Goal: Information Seeking & Learning: Learn about a topic

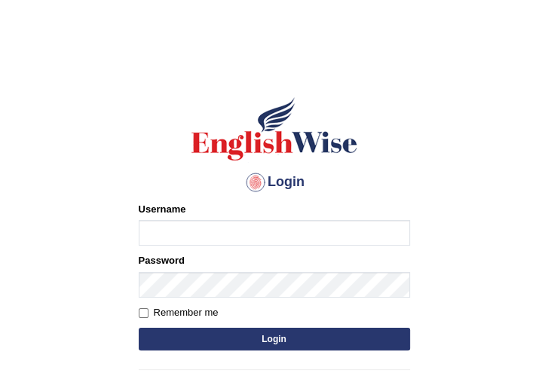
type input "Sahernuman"
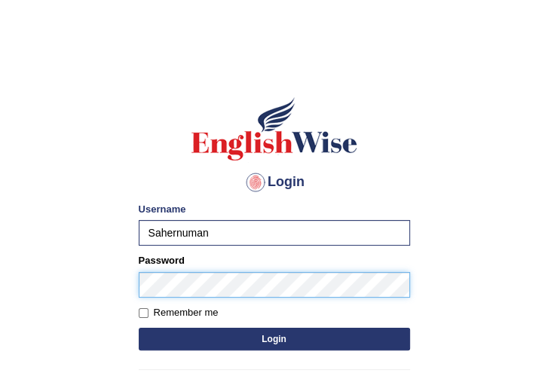
click at [139, 328] on button "Login" at bounding box center [275, 339] width 272 height 23
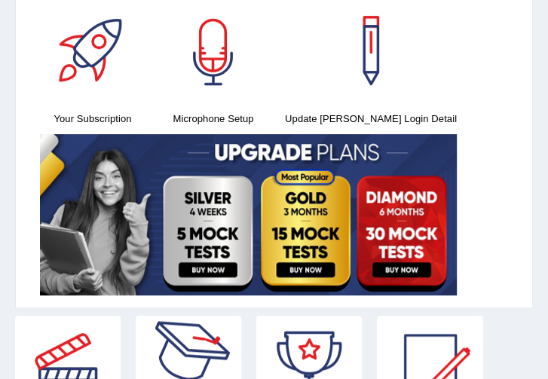
scroll to position [100, 0]
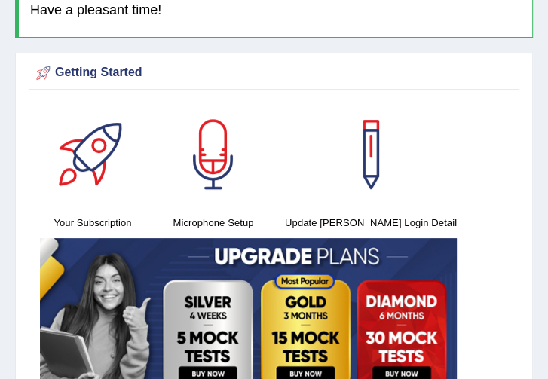
click at [203, 158] on div at bounding box center [214, 155] width 106 height 106
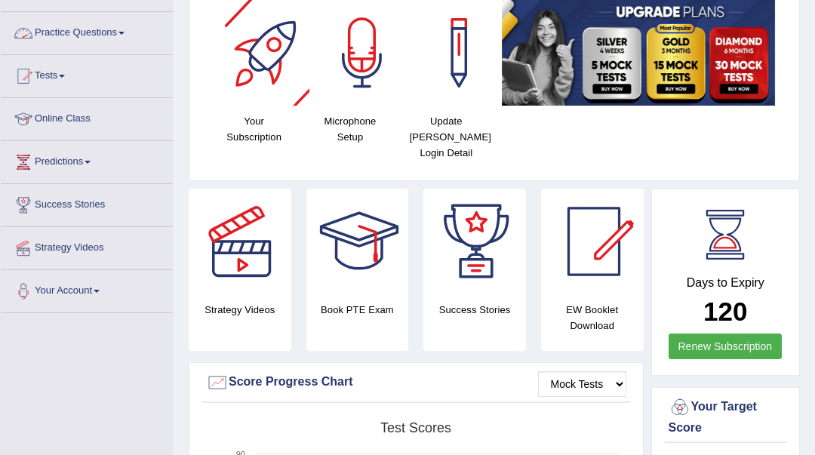
click at [75, 31] on link "Practice Questions" at bounding box center [87, 31] width 172 height 38
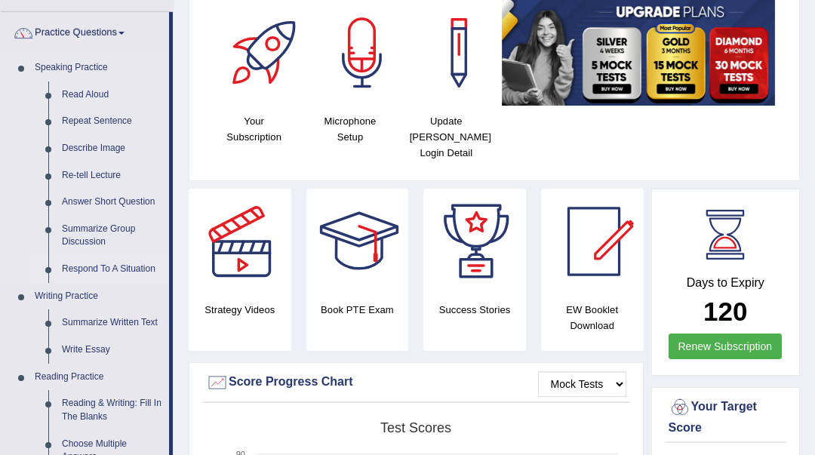
click at [91, 272] on link "Respond To A Situation" at bounding box center [112, 269] width 114 height 27
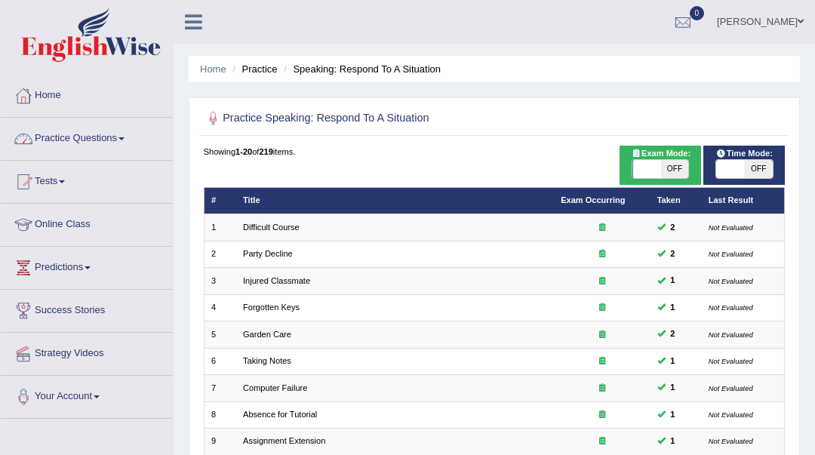
click at [104, 131] on link "Practice Questions" at bounding box center [87, 137] width 172 height 38
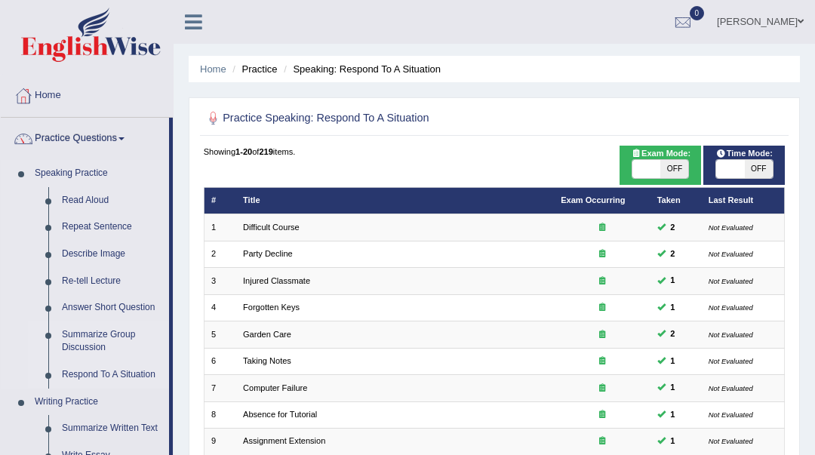
click at [64, 333] on link "Summarize Group Discussion" at bounding box center [112, 341] width 114 height 40
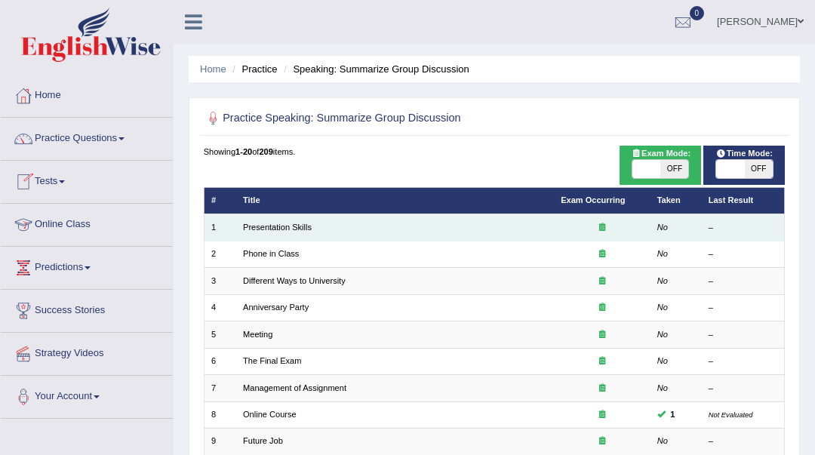
click at [244, 236] on td "Presentation Skills" at bounding box center [395, 227] width 318 height 26
click at [288, 231] on link "Presentation Skills" at bounding box center [277, 227] width 69 height 9
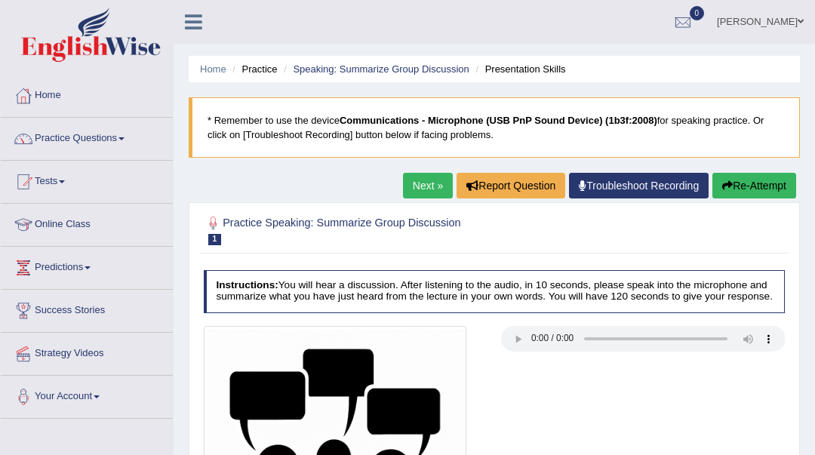
scroll to position [201, 0]
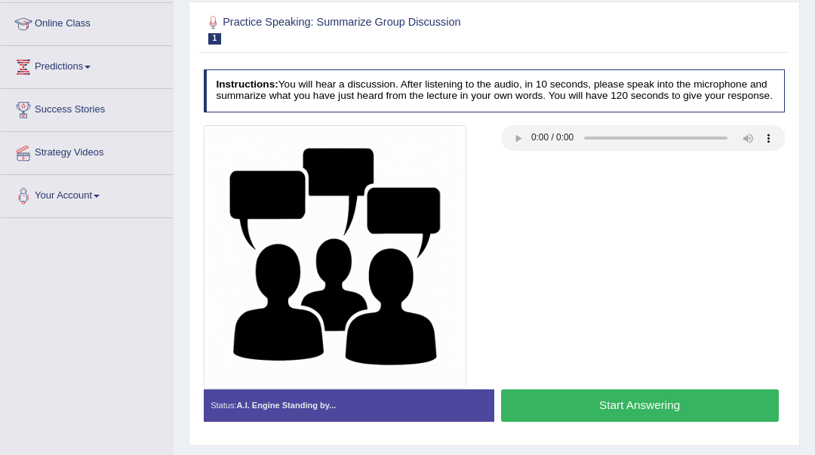
click at [553, 412] on button "Start Answering" at bounding box center [640, 405] width 278 height 32
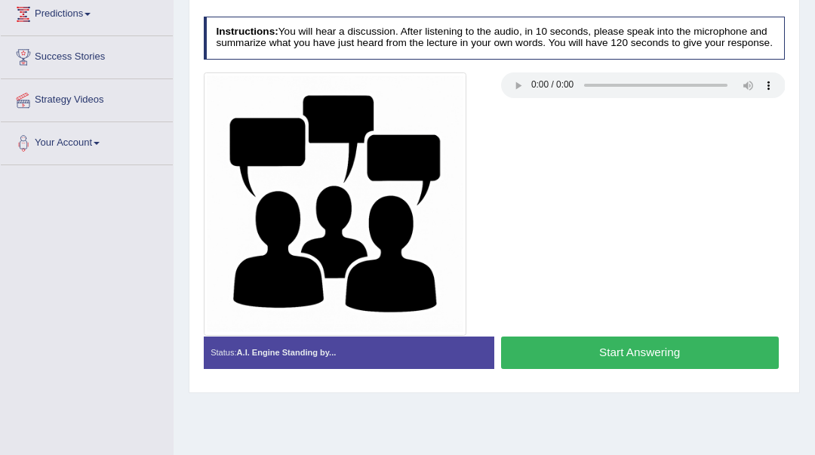
scroll to position [336, 0]
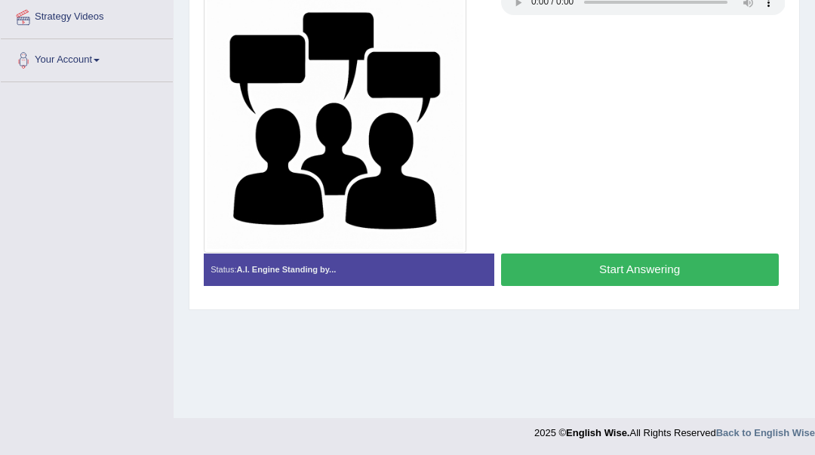
click at [649, 271] on button "Start Answering" at bounding box center [640, 269] width 278 height 32
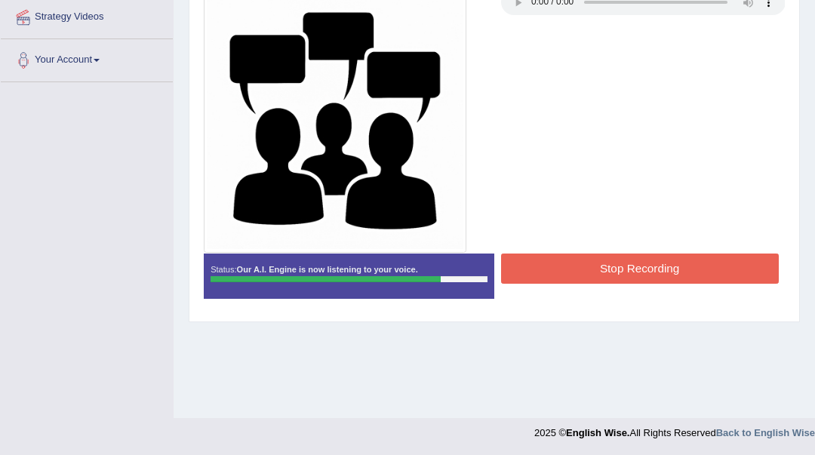
scroll to position [236, 0]
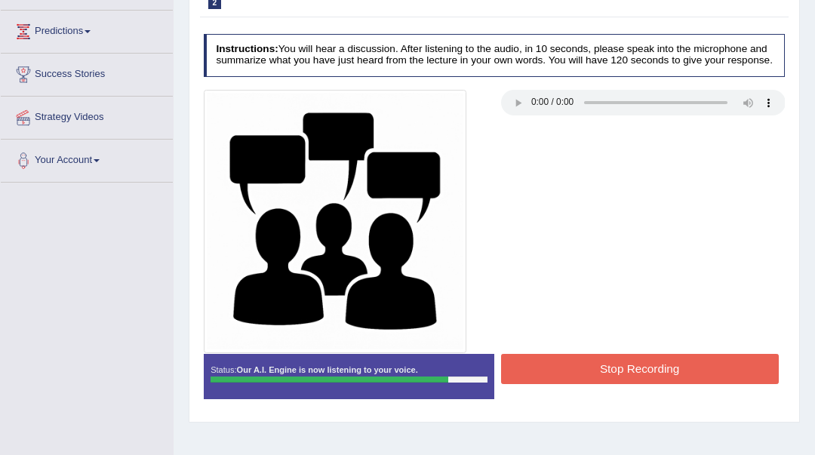
click at [551, 379] on button "Stop Recording" at bounding box center [640, 368] width 278 height 29
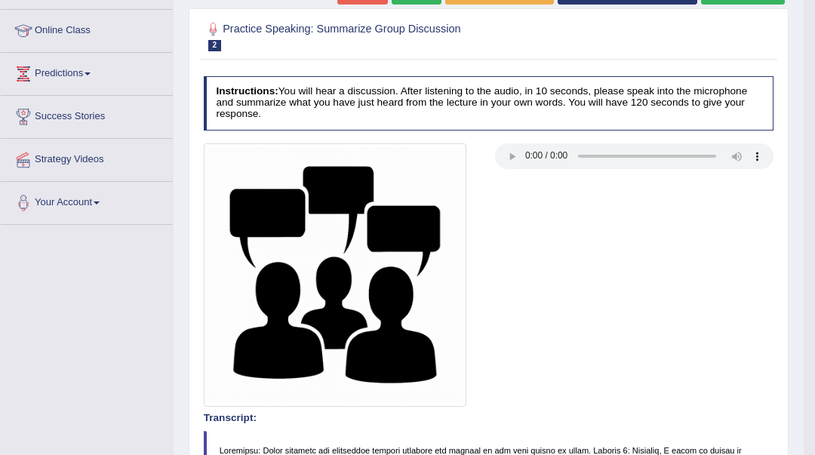
scroll to position [94, 0]
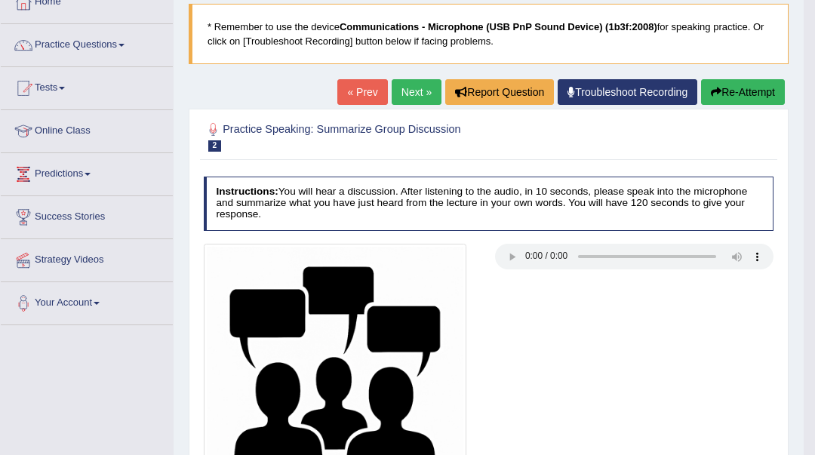
click at [418, 97] on link "Next »" at bounding box center [417, 92] width 50 height 26
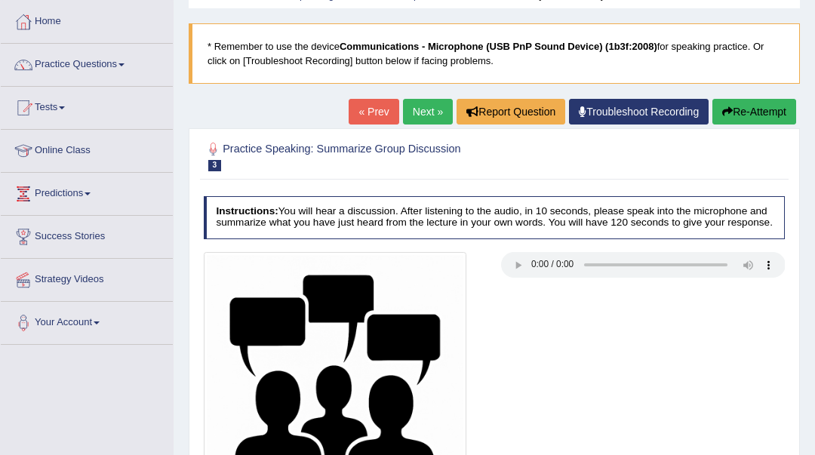
scroll to position [336, 0]
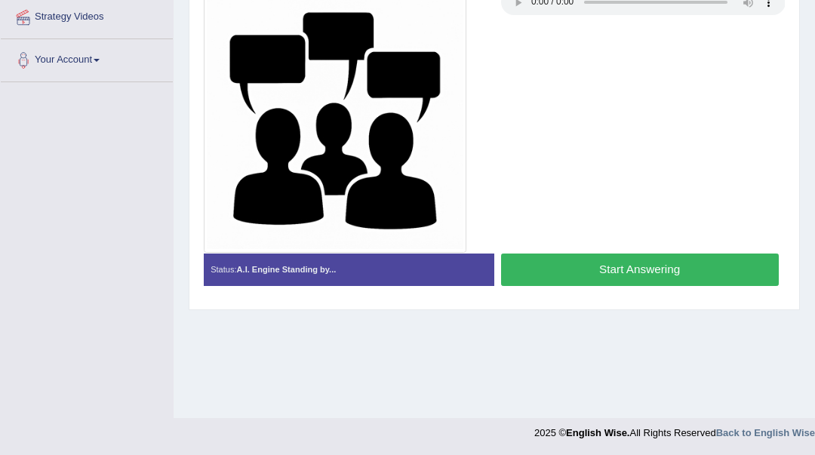
click at [634, 267] on button "Start Answering" at bounding box center [640, 269] width 278 height 32
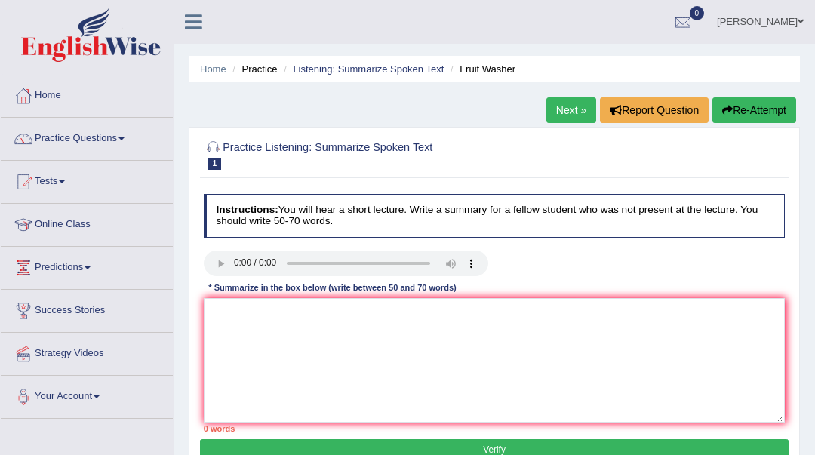
click at [312, 173] on div at bounding box center [495, 153] width 582 height 39
click at [254, 302] on textarea at bounding box center [495, 360] width 582 height 124
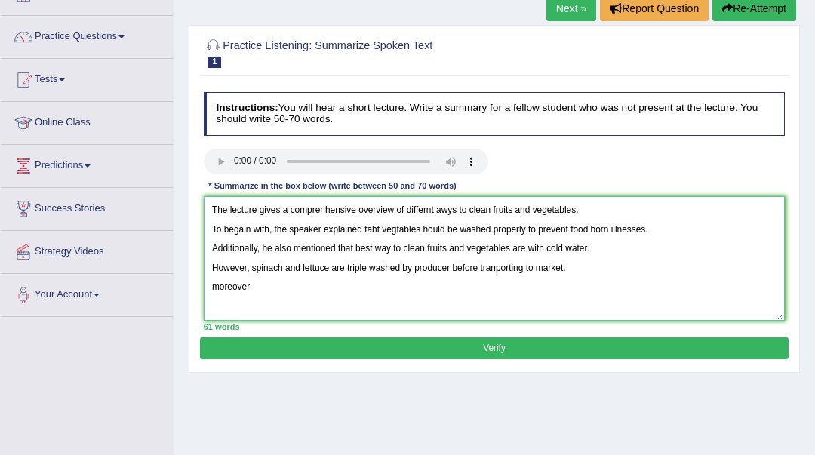
scroll to position [100, 0]
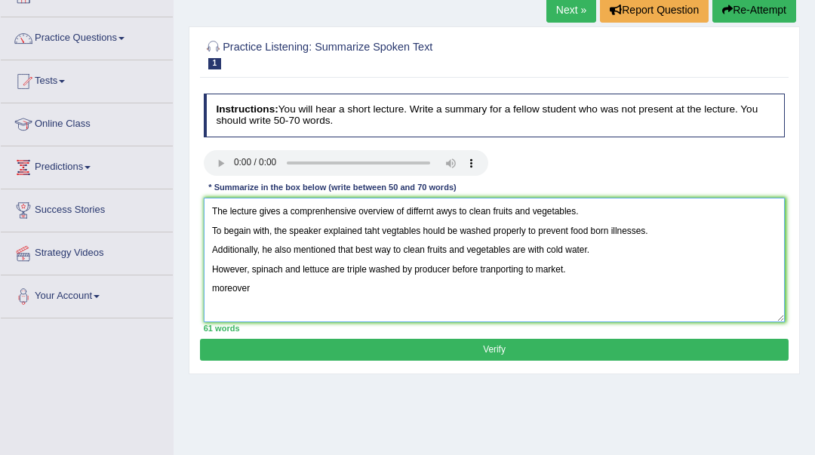
click at [220, 294] on textarea "The lecture gives a comprenhensive overview of differnt awys to clean fruits an…" at bounding box center [495, 260] width 582 height 124
click at [243, 287] on textarea "The lecture gives a comprenhensive overview of differnt awys to clean fruits an…" at bounding box center [495, 260] width 582 height 124
click at [248, 289] on textarea "The lecture gives a comprenhensive overview of differnt awys to clean fruits an…" at bounding box center [495, 260] width 582 height 124
click at [249, 286] on textarea "The lecture gives a comprenhensive overview of differnt awys to clean fruits an…" at bounding box center [495, 260] width 582 height 124
click at [250, 290] on textarea "The lecture gives a comprenhensive overview of differnt awys to clean fruits an…" at bounding box center [495, 260] width 582 height 124
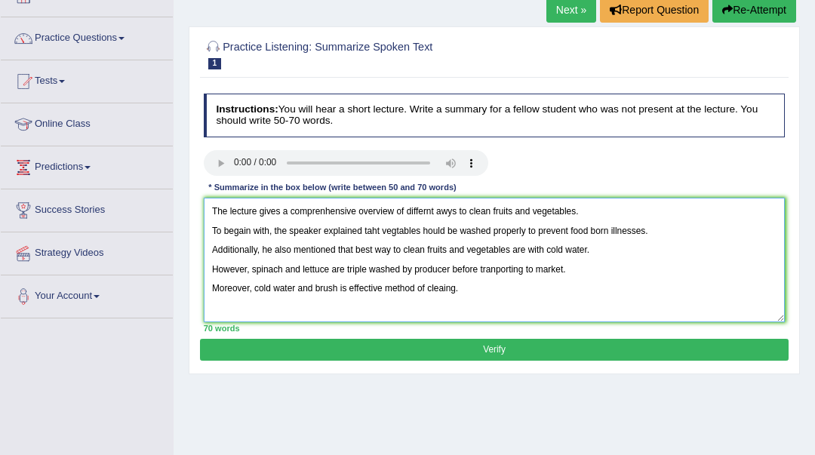
type textarea "The lecture gives a comprenhensive overview of differnt awys to clean fruits an…"
click at [291, 352] on button "Verify" at bounding box center [494, 350] width 588 height 22
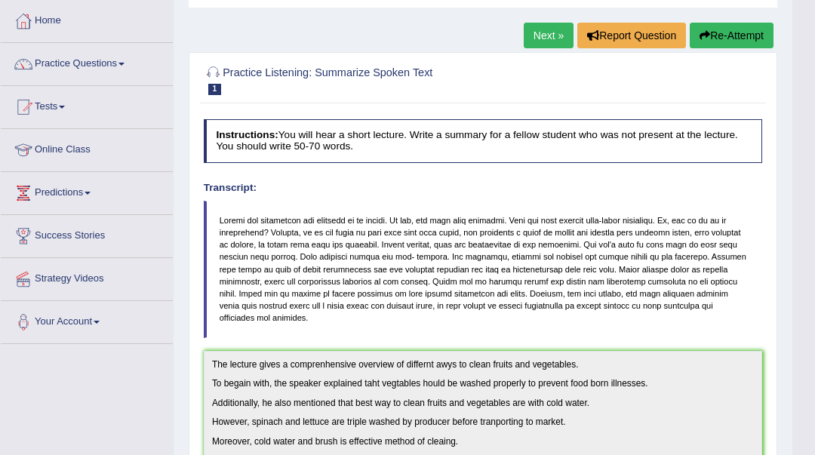
scroll to position [0, 0]
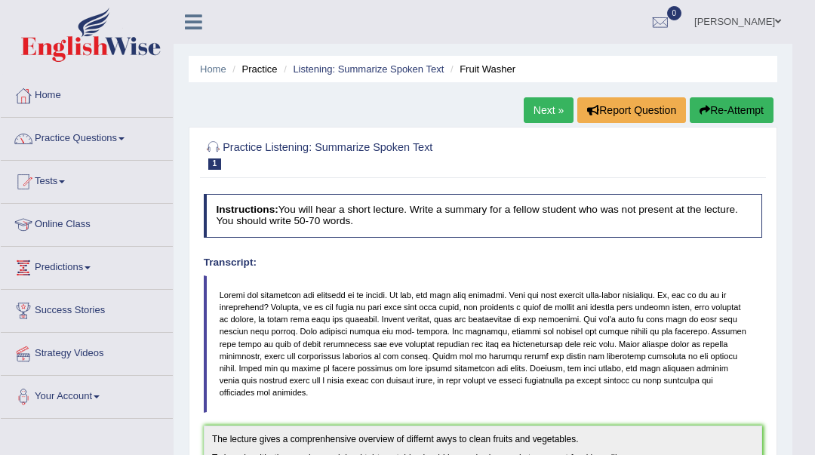
click at [717, 114] on button "Re-Attempt" at bounding box center [731, 110] width 84 height 26
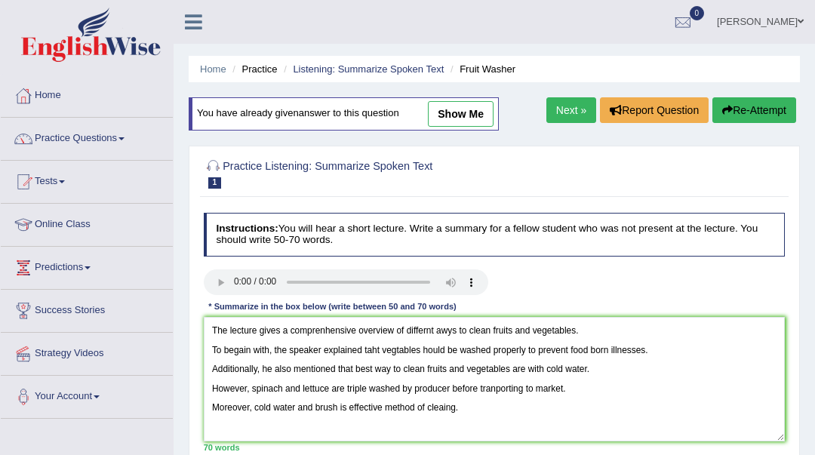
click at [241, 350] on textarea "The lecture gives a comprenhensive overview of differnt awys to clean fruits an…" at bounding box center [495, 379] width 582 height 124
click at [418, 349] on textarea "The lecture gives a comprenhensive overview of differnt awys to clean fruits an…" at bounding box center [495, 379] width 582 height 124
drag, startPoint x: 325, startPoint y: 331, endPoint x: 322, endPoint y: 321, distance: 10.3
click at [325, 330] on textarea "The lecture gives a comprenhensive overview of differnt awys to clean fruits an…" at bounding box center [495, 379] width 582 height 124
drag, startPoint x: 450, startPoint y: 333, endPoint x: 431, endPoint y: 335, distance: 19.0
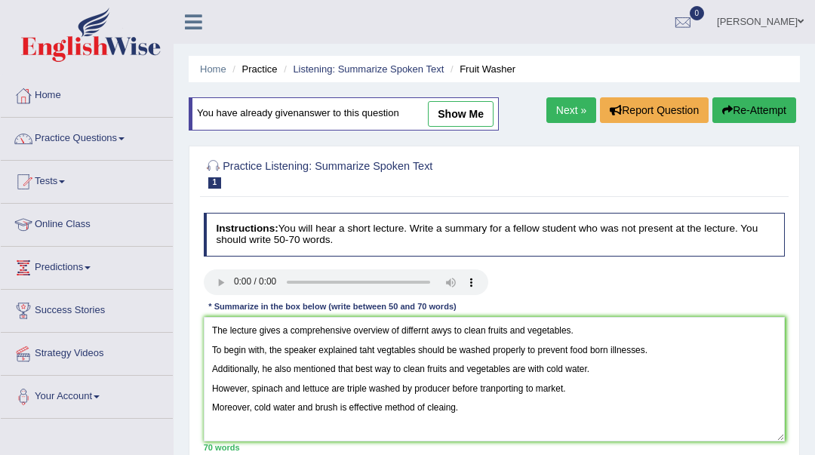
click at [431, 335] on textarea "The lecture gives a comprehensive overview of differnt awys to clean fruits and…" at bounding box center [495, 379] width 582 height 124
drag, startPoint x: 453, startPoint y: 410, endPoint x: 431, endPoint y: 409, distance: 21.1
click at [431, 409] on textarea "The lecture gives a comprehensive overview of differnt ways to clean fruits and…" at bounding box center [495, 379] width 582 height 124
click at [495, 389] on textarea "The lecture gives a comprehensive overview of differnt ways to clean fruits and…" at bounding box center [495, 379] width 582 height 124
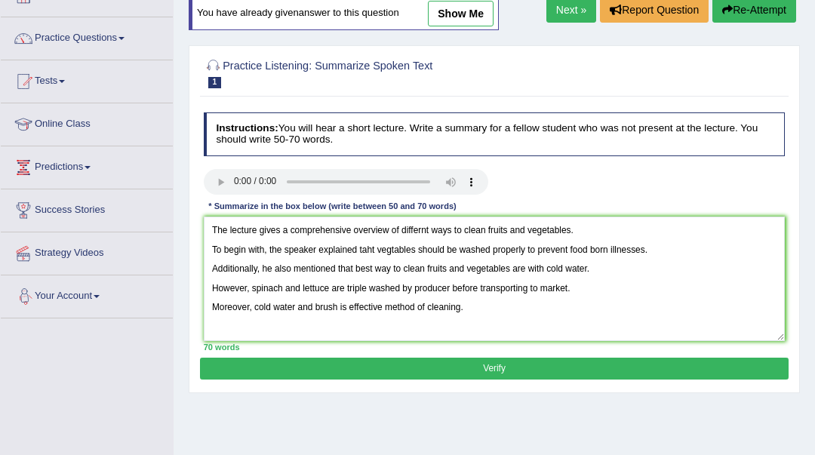
scroll to position [100, 0]
type textarea "The lecture gives a comprehensive overview of differnt ways to clean fruits and…"
click at [285, 373] on button "Verify" at bounding box center [494, 369] width 588 height 22
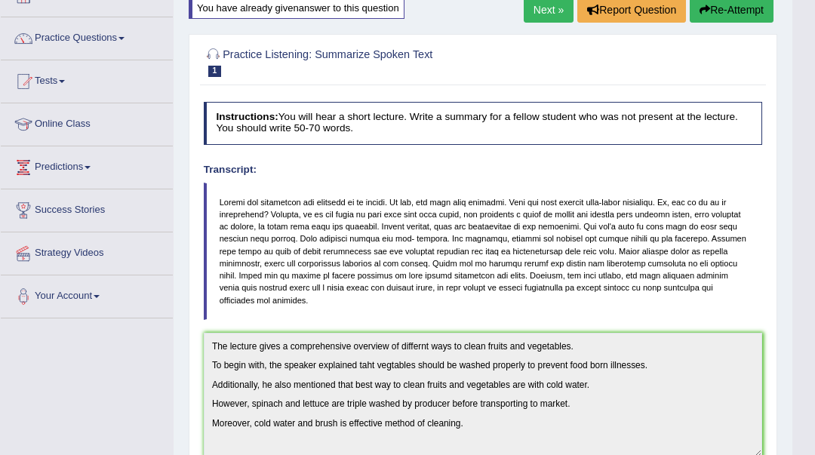
scroll to position [0, 0]
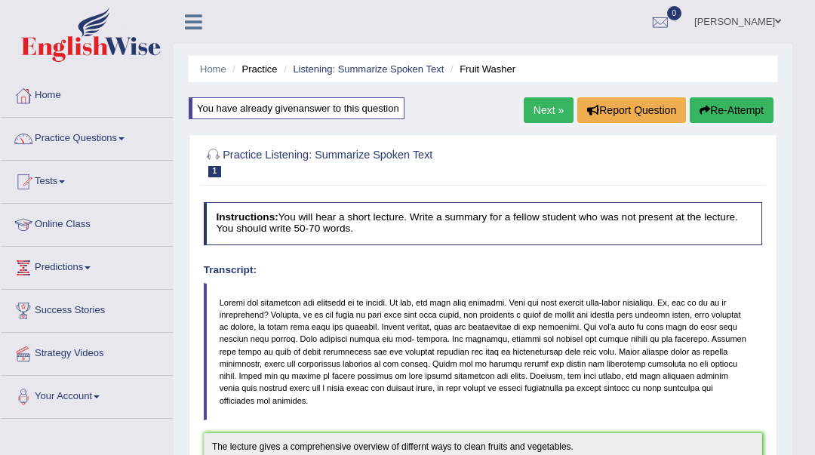
click at [530, 103] on link "Next »" at bounding box center [549, 110] width 50 height 26
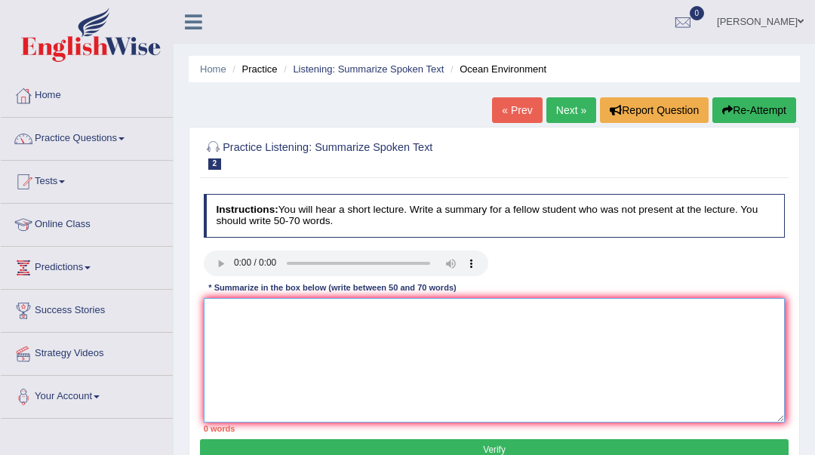
click at [367, 340] on textarea at bounding box center [495, 360] width 582 height 124
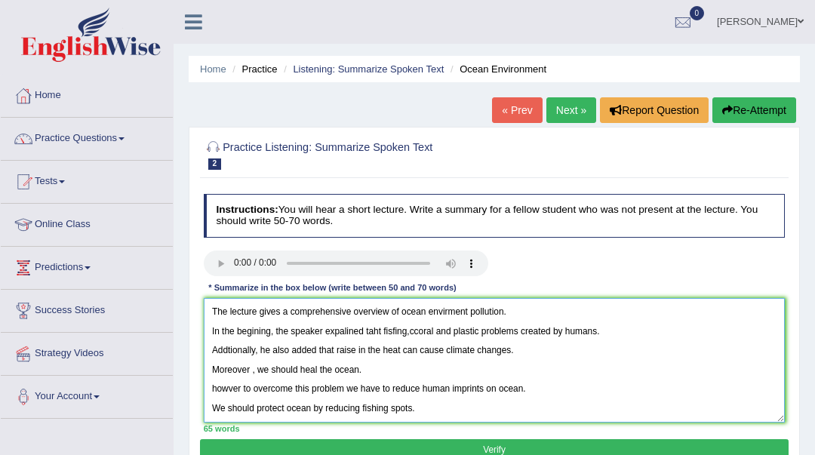
type textarea "The lecture gives a comprehensive overview of ocean envirment pollution. In the…"
click at [379, 446] on button "Verify" at bounding box center [494, 450] width 588 height 22
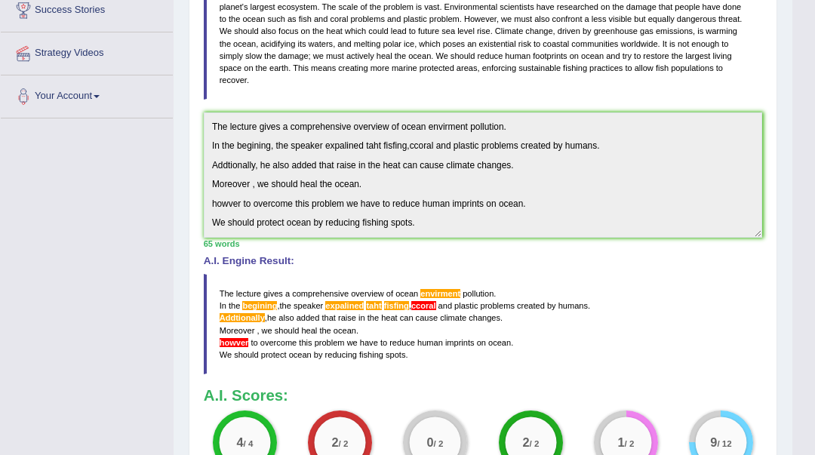
scroll to position [402, 0]
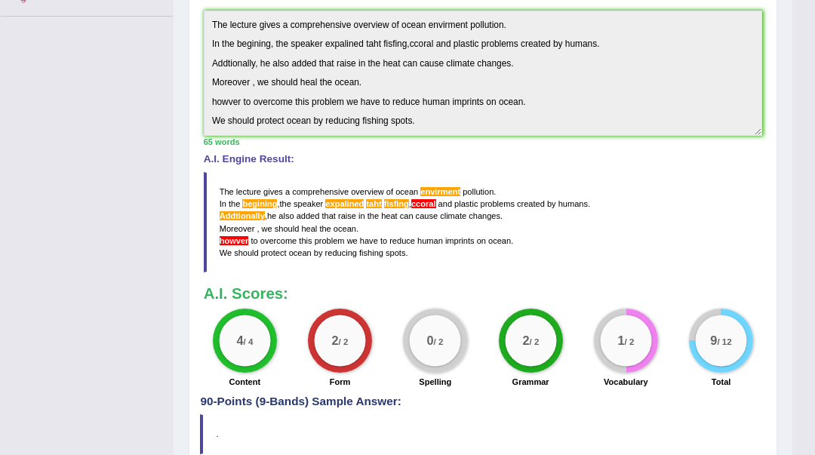
drag, startPoint x: 221, startPoint y: 178, endPoint x: 232, endPoint y: 198, distance: 22.9
click at [232, 198] on blockquote "The lecture gives a comprehensive overview of ocean envirment pollution . In th…" at bounding box center [483, 222] width 559 height 100
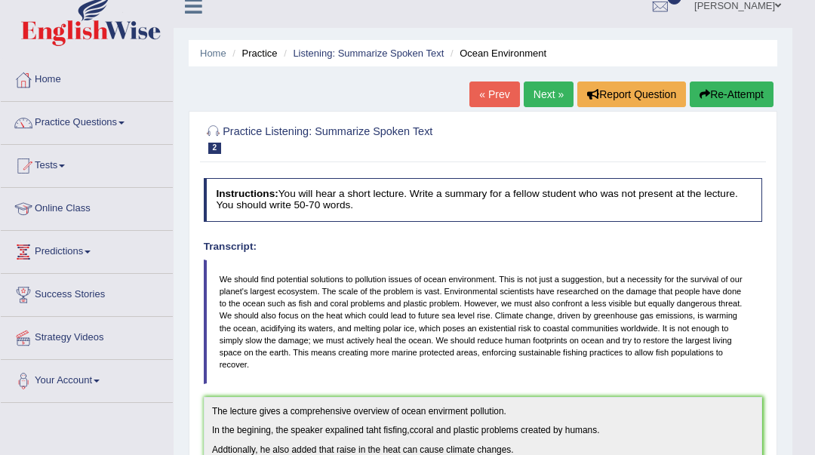
scroll to position [0, 0]
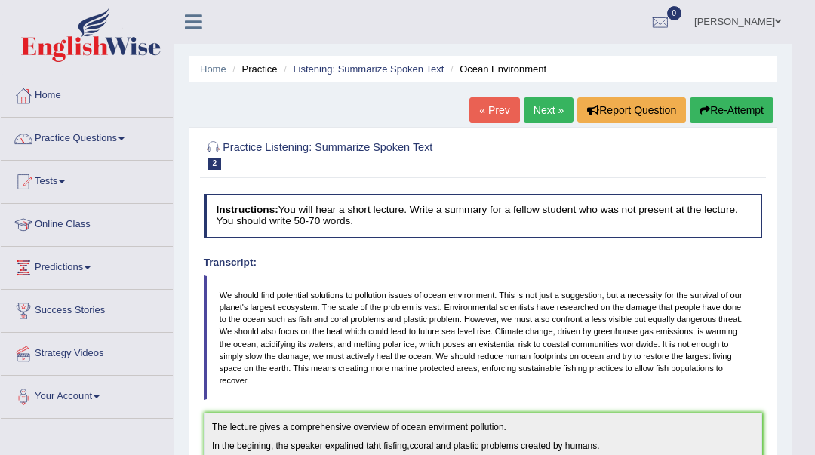
click at [732, 115] on button "Re-Attempt" at bounding box center [731, 110] width 84 height 26
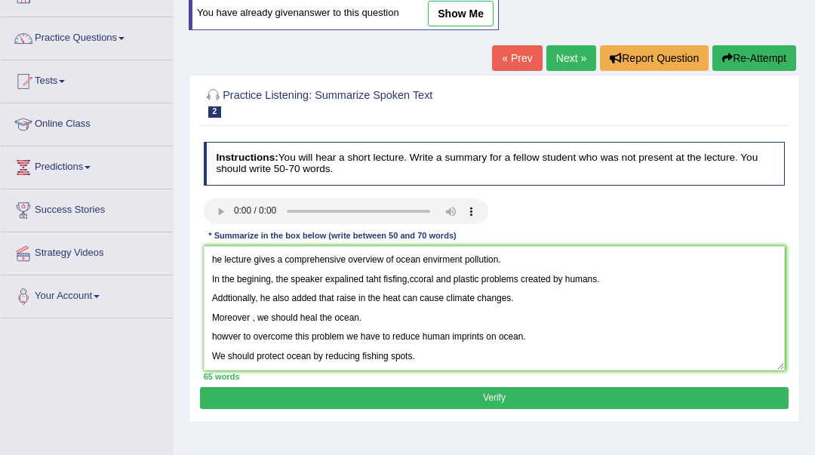
click at [214, 260] on textarea "he lecture gives a comprehensive overview of ocean envirment pollution. In the …" at bounding box center [495, 308] width 582 height 124
click at [211, 255] on textarea "he lecture gives a comprehensive overview of ocean envirment pollution. In the …" at bounding box center [495, 308] width 582 height 124
click at [212, 256] on textarea "he lecture gives a comprehensive overview of ocean envirment pollution. In the …" at bounding box center [495, 308] width 582 height 124
click at [448, 258] on textarea "The lecture gives a comprehensive overview of ocean envirment pollution. In the…" at bounding box center [495, 308] width 582 height 124
click at [227, 298] on textarea "The lecture gives a comprehensive overview of ocean enviroment pollution. In th…" at bounding box center [495, 308] width 582 height 124
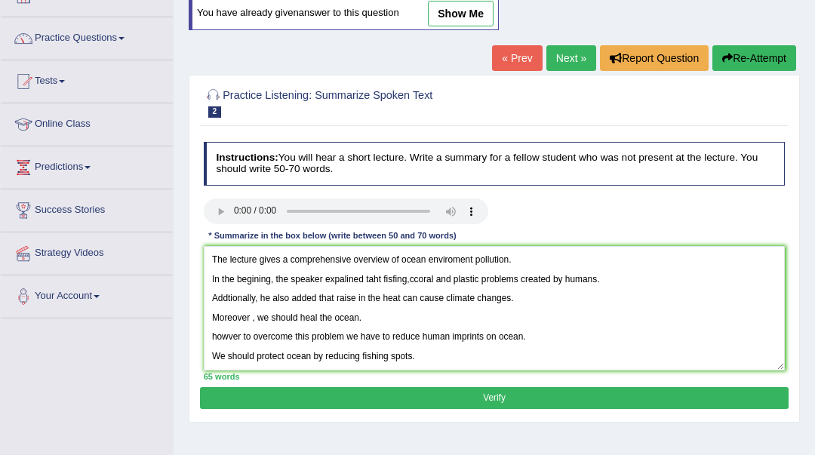
click at [412, 278] on textarea "The lecture gives a comprehensive overview of ocean enviroment pollution. In th…" at bounding box center [495, 308] width 582 height 124
click at [372, 278] on textarea "The lecture gives a comprehensive overview of ocean enviroment pollution. In th…" at bounding box center [495, 308] width 582 height 124
click at [371, 276] on textarea "The lecture gives a comprehensive overview of ocean enviroment pollution. In th…" at bounding box center [495, 308] width 582 height 124
click at [349, 278] on textarea "The lecture gives a comprehensive overview of ocean enviroment pollution. In th…" at bounding box center [495, 308] width 582 height 124
click at [393, 275] on textarea "The lecture gives a comprehensive overview of ocean enviroment pollution. In th…" at bounding box center [495, 308] width 582 height 124
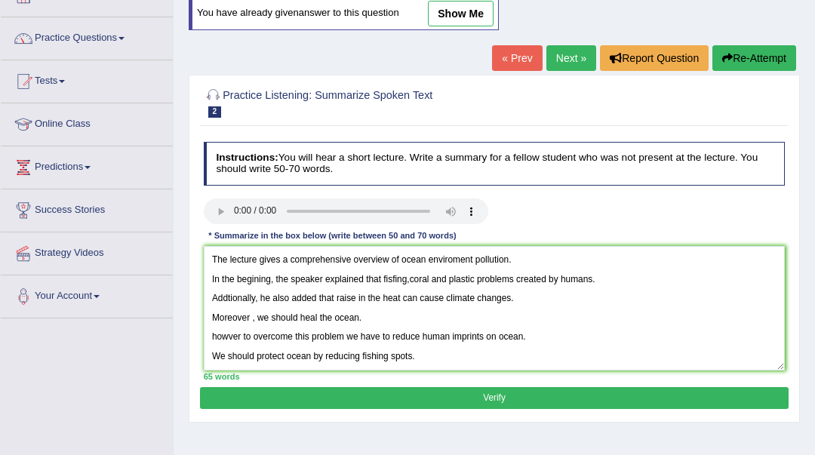
click at [397, 279] on textarea "The lecture gives a comprehensive overview of ocean enviroment pollution. In th…" at bounding box center [495, 308] width 582 height 124
click at [226, 335] on textarea "The lecture gives a comprehensive overview of ocean enviroment pollution. In th…" at bounding box center [495, 308] width 582 height 124
click at [217, 334] on textarea "The lecture gives a comprehensive overview of ocean enviroment pollution. In th…" at bounding box center [495, 308] width 582 height 124
type textarea "The lecture gives a comprehensive overview of ocean enviroment pollution. In th…"
click at [293, 393] on button "Verify" at bounding box center [494, 398] width 588 height 22
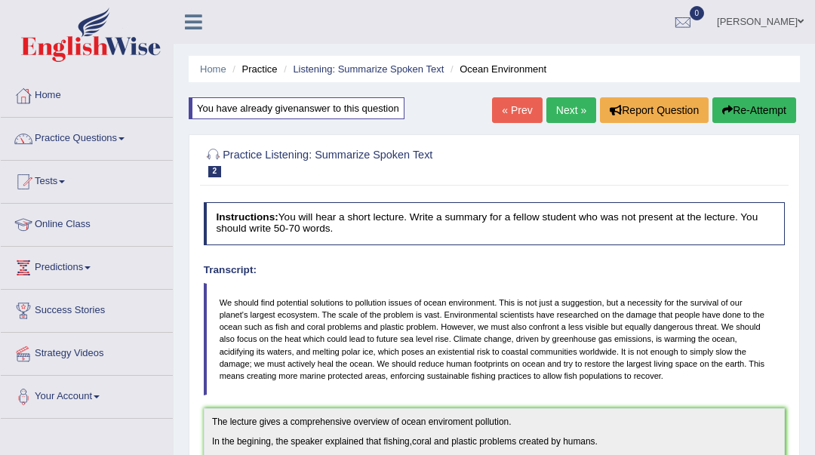
click at [566, 112] on link "Next »" at bounding box center [571, 110] width 50 height 26
